Goal: Transaction & Acquisition: Download file/media

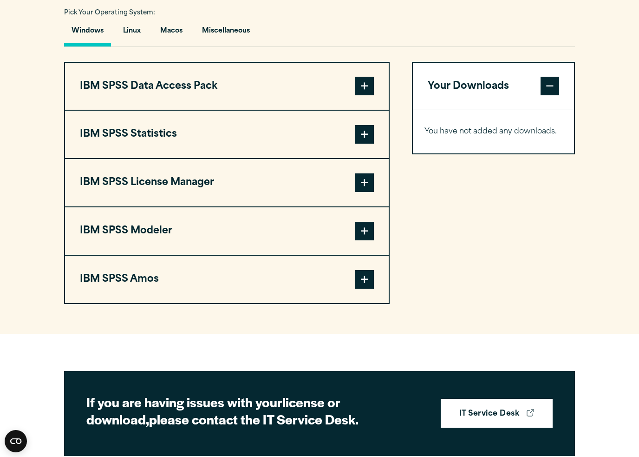
scroll to position [673, 0]
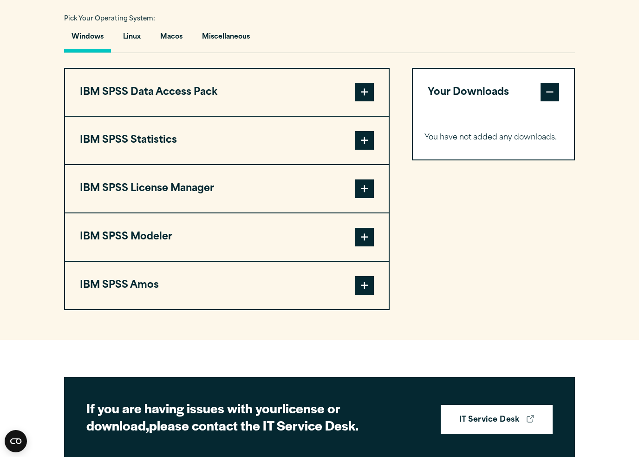
click at [90, 164] on button "IBM SPSS Statistics" at bounding box center [227, 140] width 324 height 47
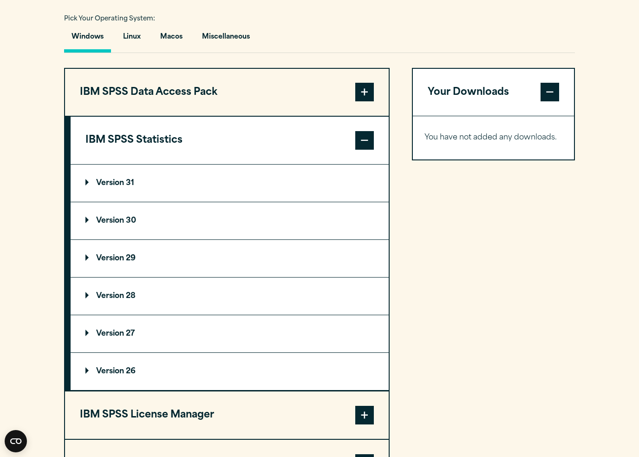
click at [97, 187] on p "Version 31" at bounding box center [109, 182] width 49 height 7
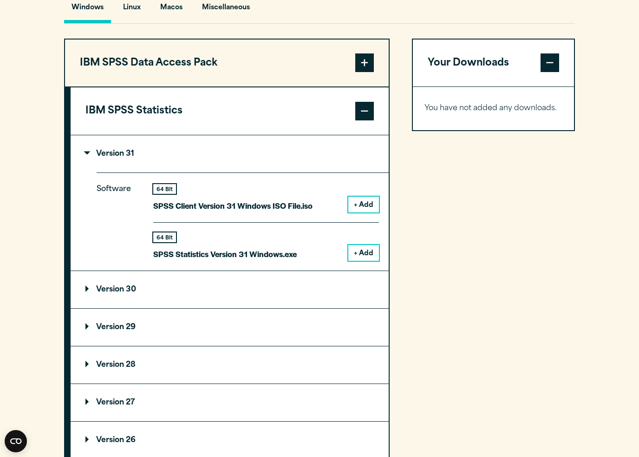
scroll to position [705, 0]
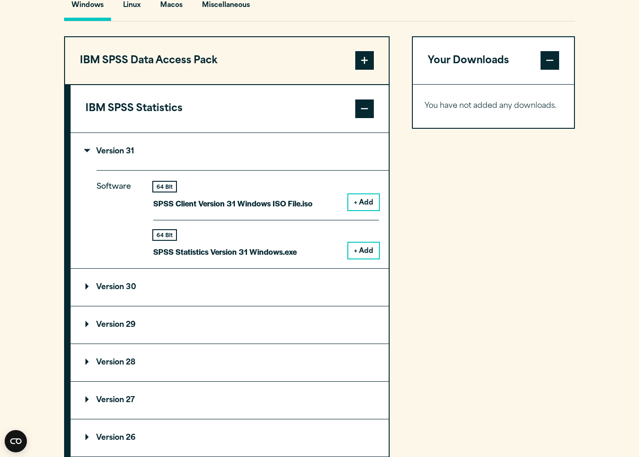
click at [89, 291] on p "Version 30" at bounding box center [110, 286] width 51 height 7
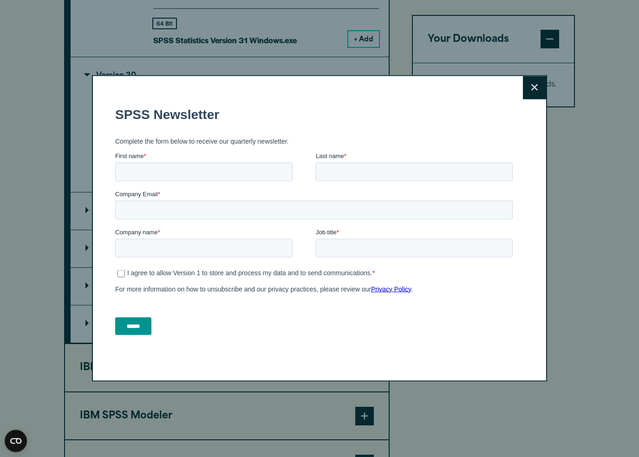
scroll to position [915, 0]
click at [534, 95] on button "Close" at bounding box center [534, 87] width 23 height 23
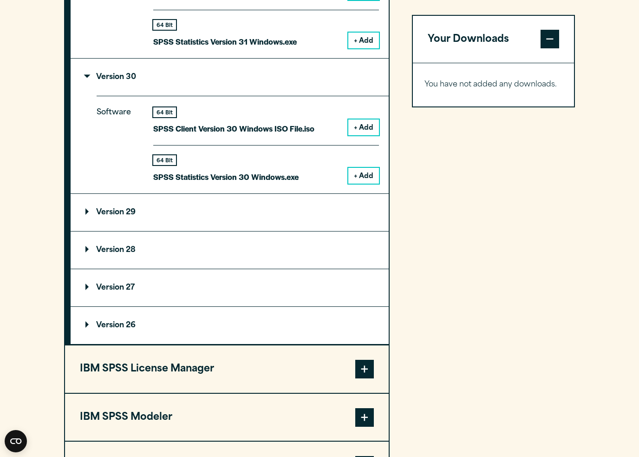
click at [88, 216] on p "Version 29" at bounding box center [110, 212] width 50 height 7
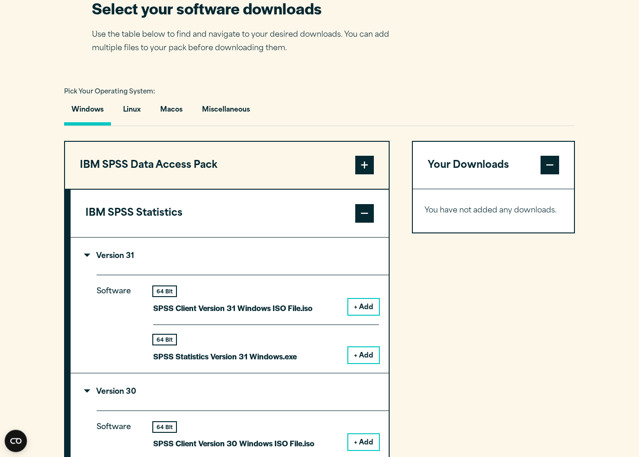
scroll to position [562, 0]
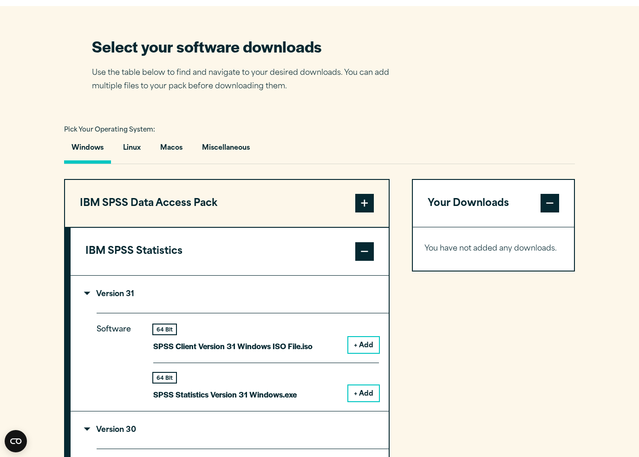
click at [169, 164] on button "Macos" at bounding box center [171, 150] width 37 height 26
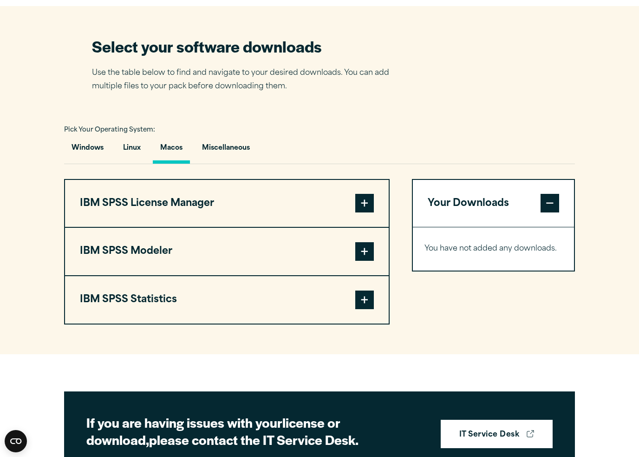
click at [102, 217] on button "IBM SPSS License Manager" at bounding box center [227, 203] width 324 height 47
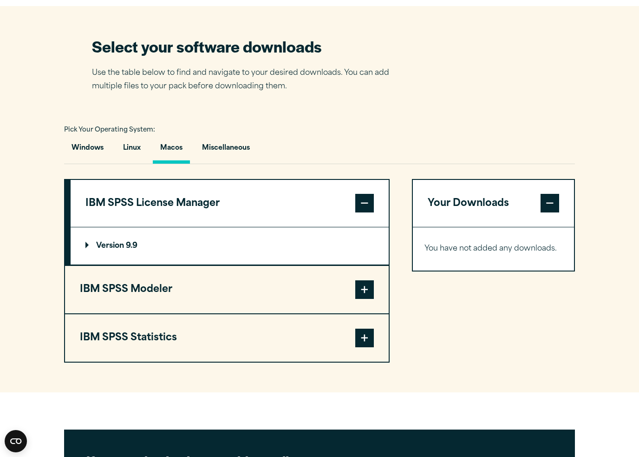
click at [126, 308] on button "IBM SPSS Modeler" at bounding box center [227, 289] width 324 height 47
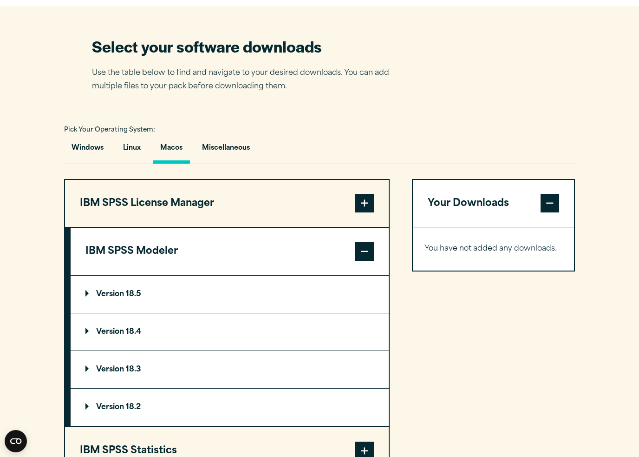
click at [99, 214] on button "IBM SPSS License Manager" at bounding box center [227, 203] width 324 height 47
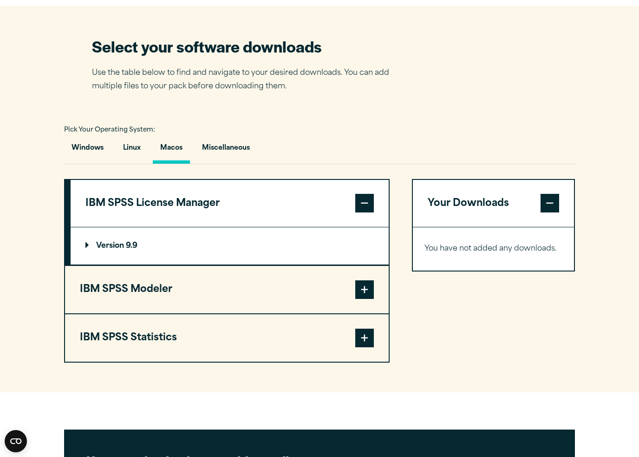
click at [97, 250] on p "Version 9.9" at bounding box center [111, 245] width 52 height 7
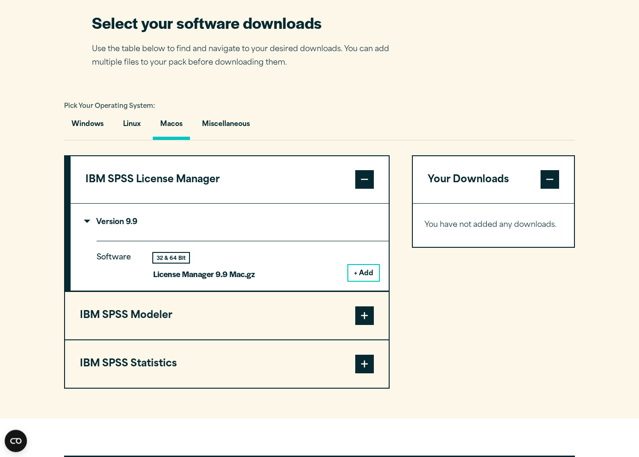
scroll to position [584, 0]
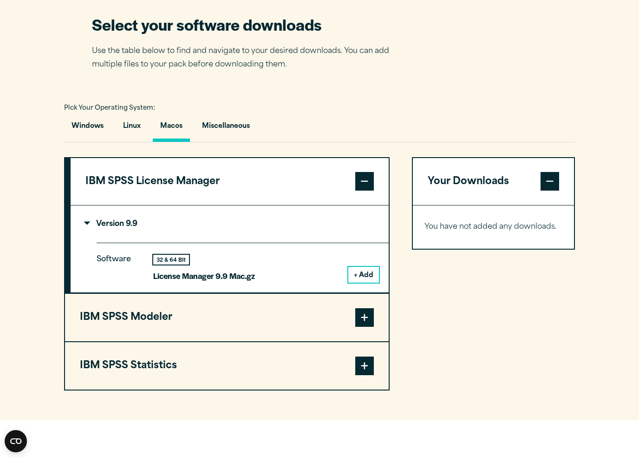
click at [131, 383] on button "IBM SPSS Statistics" at bounding box center [227, 365] width 324 height 47
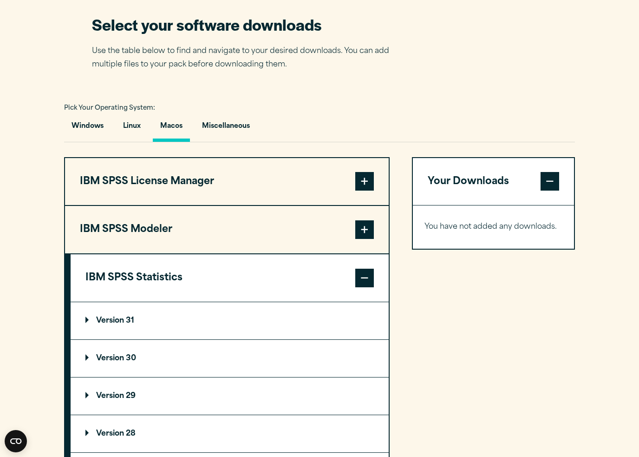
click at [98, 324] on p "Version 31" at bounding box center [109, 320] width 49 height 7
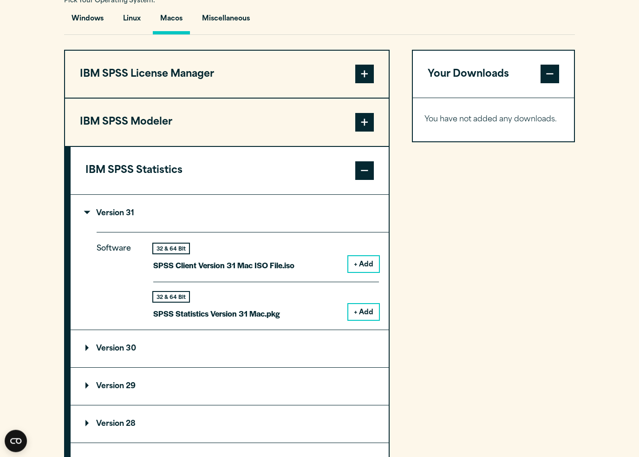
scroll to position [691, 0]
click at [364, 272] on button "+ Add" at bounding box center [363, 264] width 31 height 16
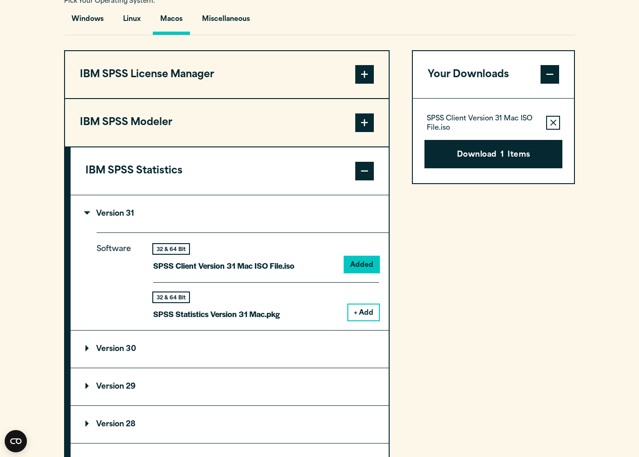
click at [463, 169] on button "Download 1 Items" at bounding box center [494, 154] width 138 height 29
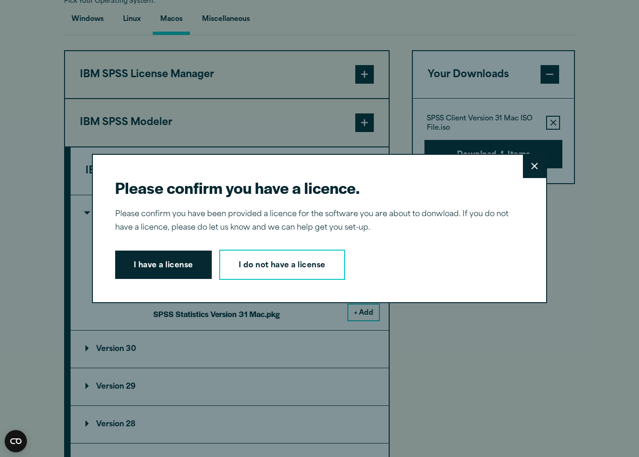
click at [166, 270] on button "I have a license" at bounding box center [163, 264] width 97 height 29
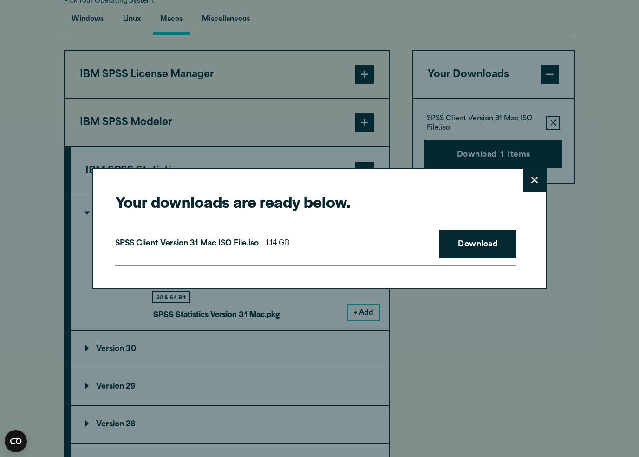
click at [466, 243] on link "Download" at bounding box center [478, 244] width 77 height 29
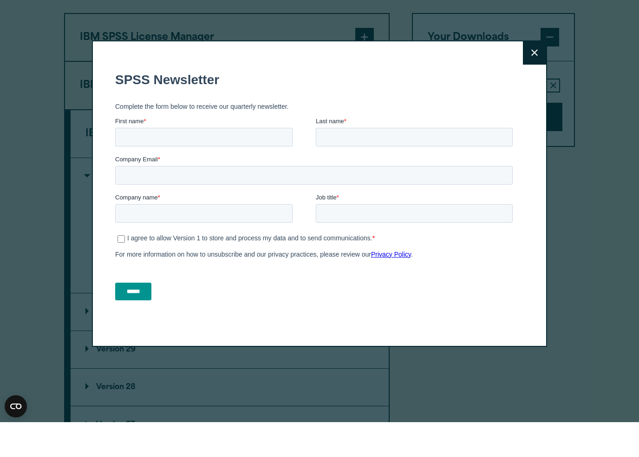
click at [544, 76] on button "Close" at bounding box center [534, 87] width 23 height 23
